Goal: Navigation & Orientation: Find specific page/section

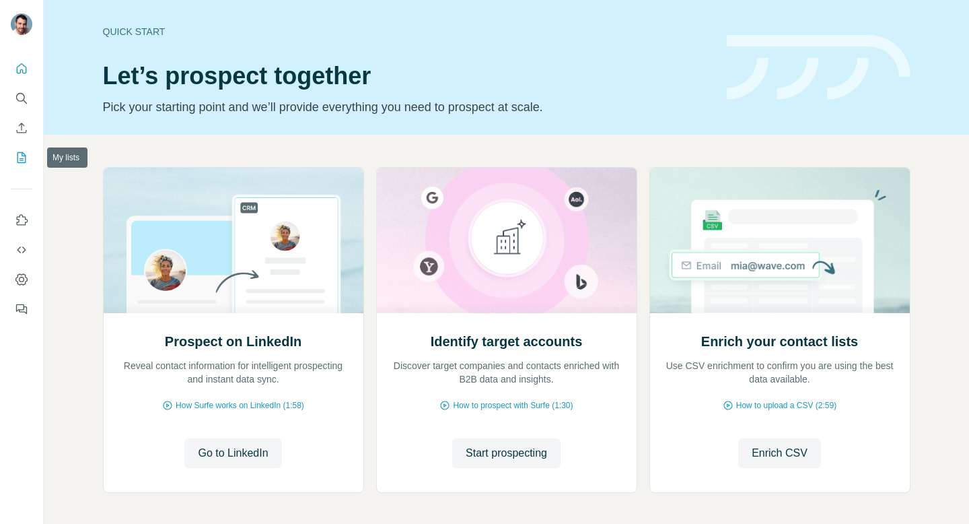
click at [19, 154] on icon "My lists" at bounding box center [21, 157] width 13 height 13
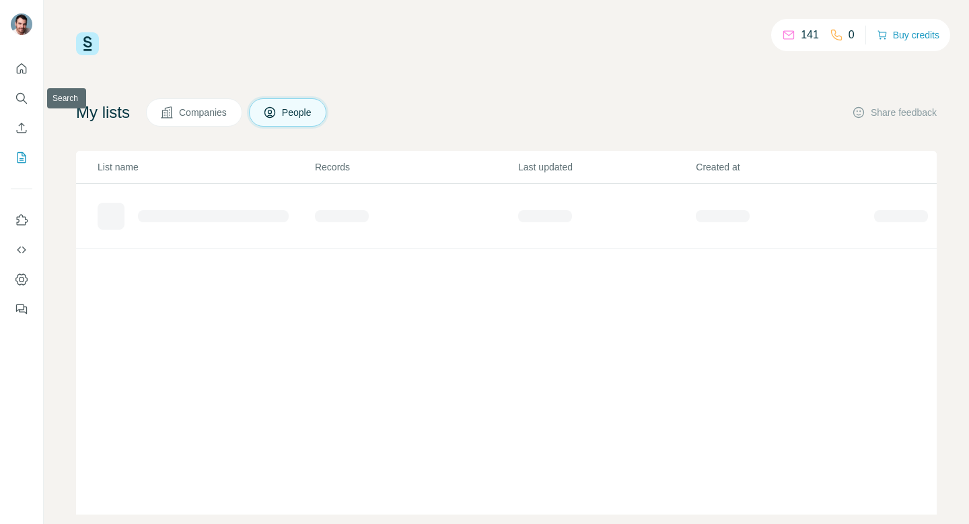
click at [20, 69] on icon "Quick start" at bounding box center [21, 68] width 13 height 13
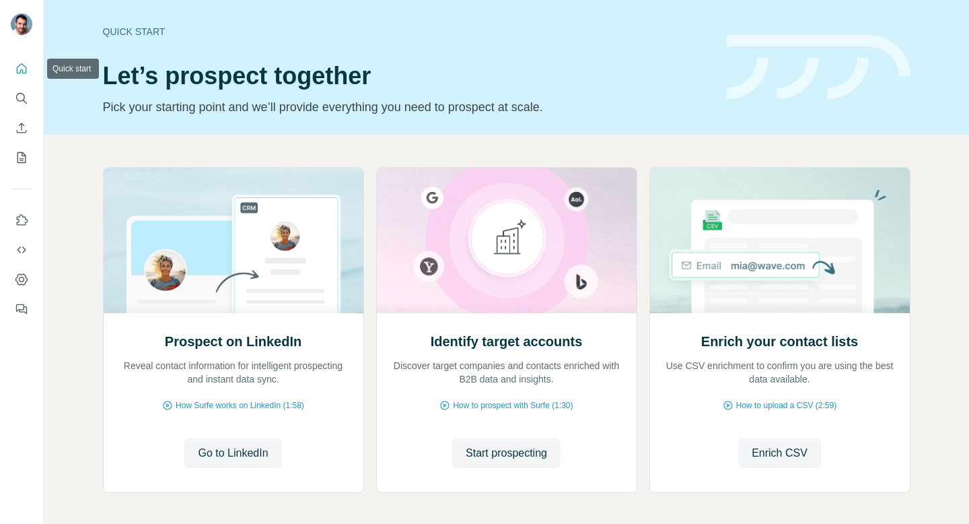
click at [20, 69] on icon "Quick start" at bounding box center [21, 68] width 13 height 13
click at [20, 281] on icon "Dashboard" at bounding box center [21, 279] width 5 height 5
